Goal: Task Accomplishment & Management: Use online tool/utility

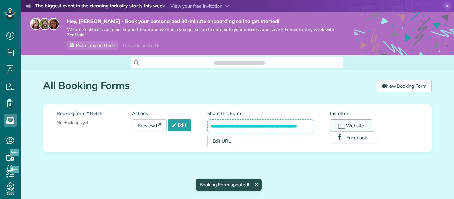
scroll to position [3, 3]
click at [340, 124] on rect "button" at bounding box center [341, 126] width 6 height 5
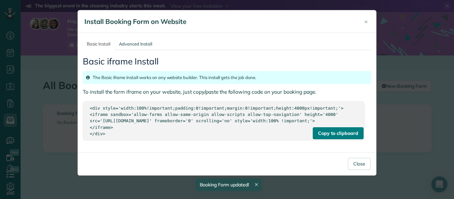
click at [335, 139] on div "Copy to clipboard" at bounding box center [338, 133] width 50 height 12
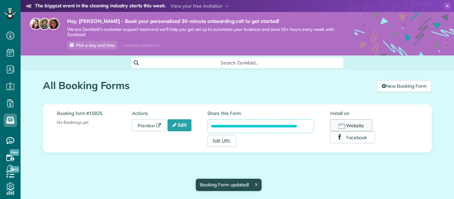
click at [345, 122] on button "Website" at bounding box center [351, 125] width 42 height 12
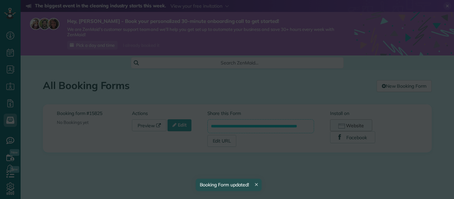
scroll to position [3, 3]
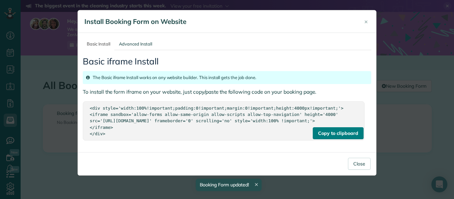
click at [329, 137] on div "Copy to clipboard" at bounding box center [338, 133] width 50 height 12
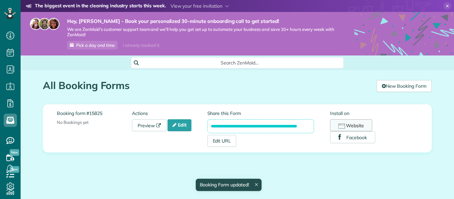
scroll to position [3, 3]
click at [348, 123] on button "Website" at bounding box center [351, 125] width 42 height 12
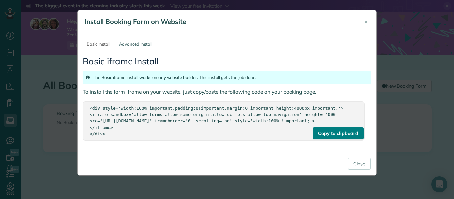
click at [337, 136] on div "Copy to clipboard" at bounding box center [338, 133] width 50 height 12
drag, startPoint x: 120, startPoint y: 136, endPoint x: 94, endPoint y: 104, distance: 40.7
click at [94, 104] on div "Copy to clipboard <div style='width:100%!important;padding:0!important;margin:0…" at bounding box center [224, 120] width 282 height 39
click at [150, 136] on div "<div style='width:100%!important;padding:0!important;margin:0!important;height:…" at bounding box center [224, 121] width 268 height 32
drag, startPoint x: 123, startPoint y: 139, endPoint x: 80, endPoint y: 103, distance: 56.1
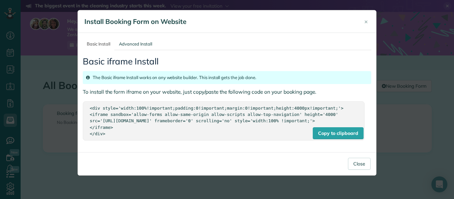
click at [80, 103] on div "Basic Install Advanced Install Basic iframe Install The Basic iframe Install wo…" at bounding box center [227, 92] width 298 height 119
copy div "<div style='width:100%!important;padding:0!important;margin:0!important;height:…"
